Goal: Task Accomplishment & Management: Use online tool/utility

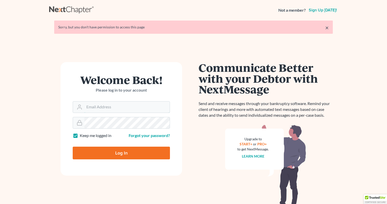
type input "klucid@karinalucidlaw.com"
click at [122, 150] on input "Log In" at bounding box center [121, 152] width 97 height 13
type input "Thinking..."
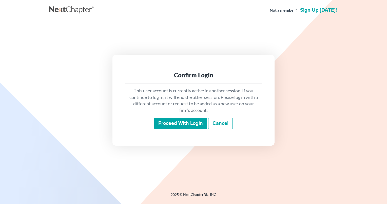
click at [181, 120] on input "Proceed with login" at bounding box center [180, 124] width 53 height 12
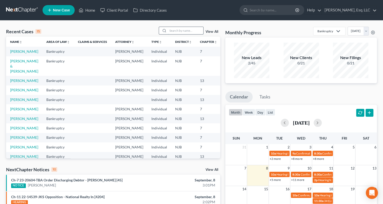
click at [182, 31] on input "search" at bounding box center [185, 30] width 35 height 7
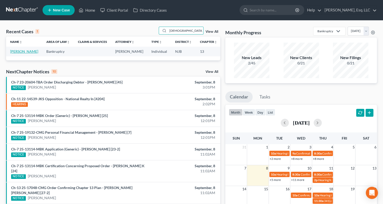
type input "schiano"
click at [15, 53] on link "Schiano, Raimondo" at bounding box center [24, 51] width 28 height 4
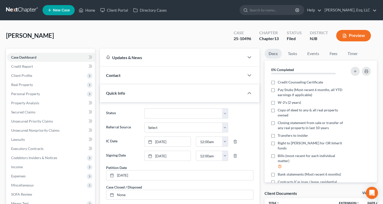
click at [176, 33] on div "Schiano, Raimondo Upgraded Case 25-10496 Chapter Chapter 13 Status Filed Distri…" at bounding box center [191, 38] width 371 height 22
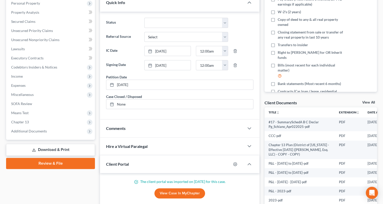
scroll to position [101, 0]
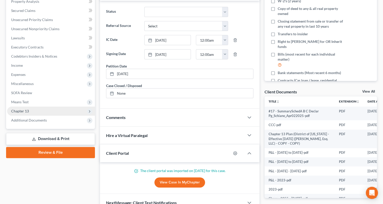
click at [33, 110] on span "Chapter 13" at bounding box center [51, 110] width 88 height 9
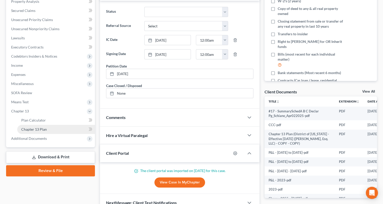
click at [34, 129] on span "Chapter 13 Plan" at bounding box center [34, 129] width 26 height 4
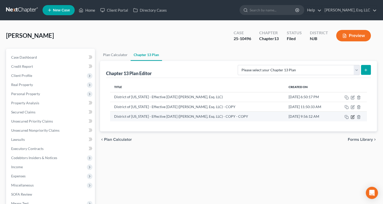
click at [353, 116] on icon "button" at bounding box center [353, 116] width 2 height 2
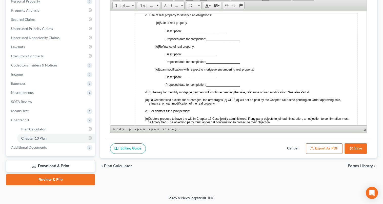
scroll to position [399, 0]
